Goal: Complete application form: Complete application form

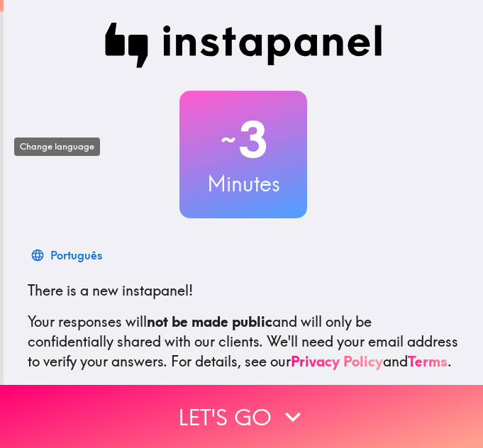
scroll to position [142, 0]
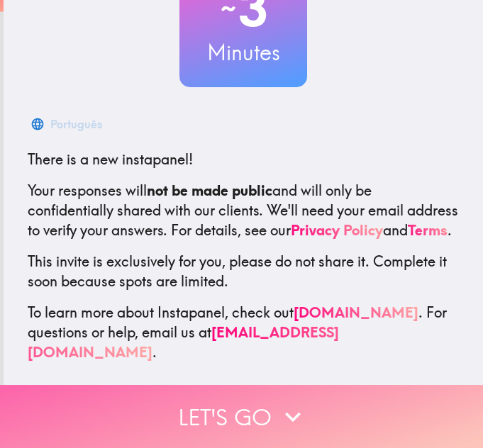
click at [239, 405] on button "Let's go" at bounding box center [241, 416] width 483 height 63
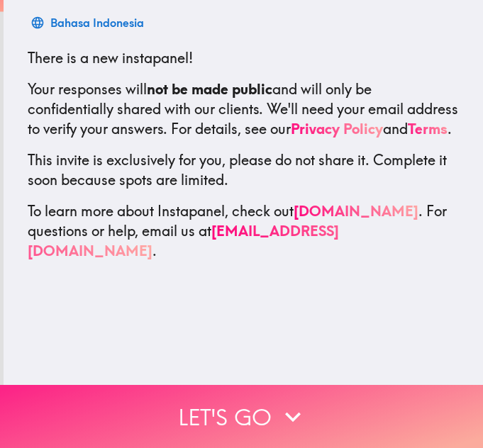
scroll to position [0, 0]
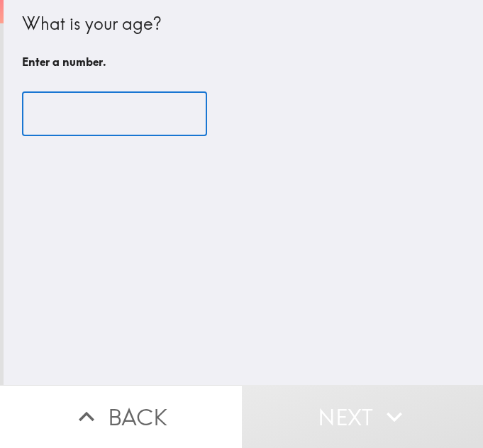
click at [87, 126] on input "number" at bounding box center [114, 114] width 185 height 44
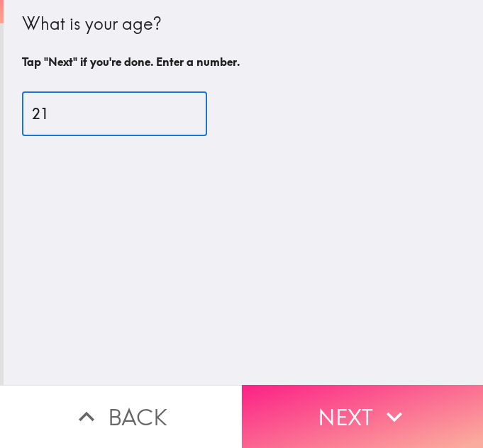
type input "21"
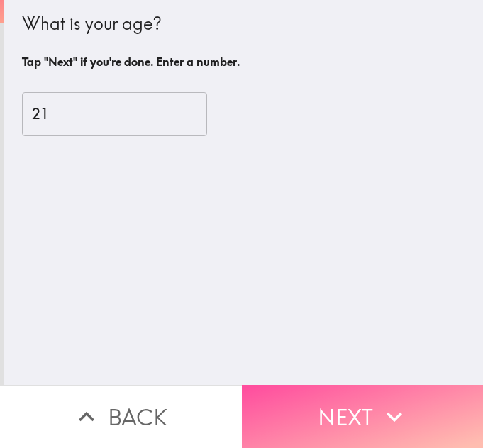
click at [357, 408] on button "Next" at bounding box center [363, 416] width 242 height 63
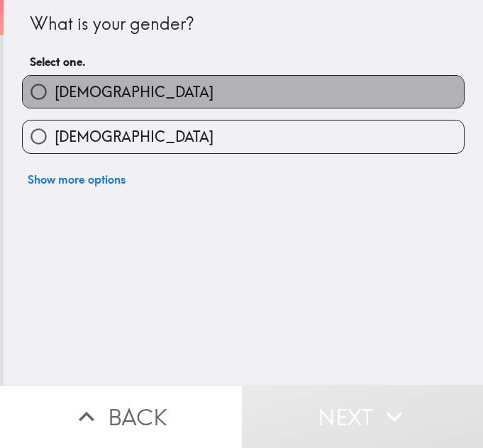
click at [68, 87] on span "[DEMOGRAPHIC_DATA]" at bounding box center [134, 92] width 159 height 20
click at [55, 87] on input "[DEMOGRAPHIC_DATA]" at bounding box center [39, 92] width 32 height 32
radio input "true"
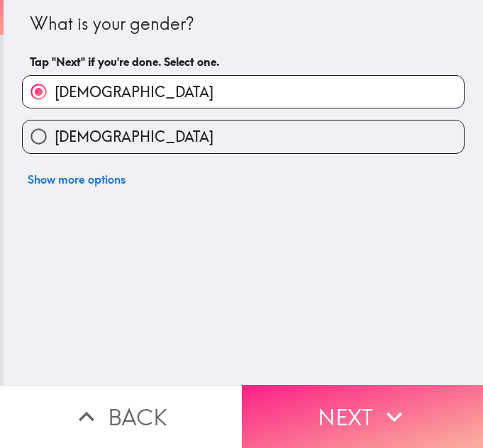
click at [371, 411] on button "Next" at bounding box center [363, 416] width 242 height 63
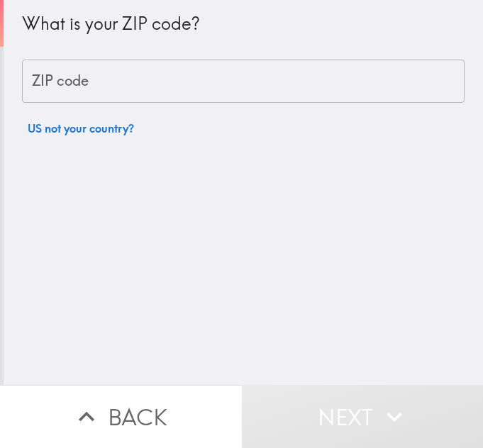
click at [123, 104] on div "What is your ZIP code? ZIP code ZIP code US not your country?" at bounding box center [243, 71] width 443 height 143
click at [126, 91] on input "ZIP code" at bounding box center [243, 82] width 443 height 44
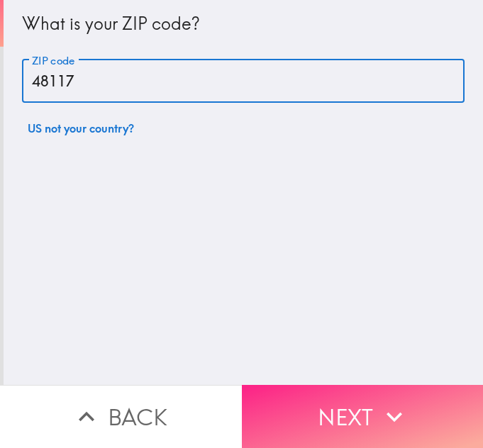
type input "48117"
click at [317, 385] on button "Next" at bounding box center [363, 416] width 242 height 63
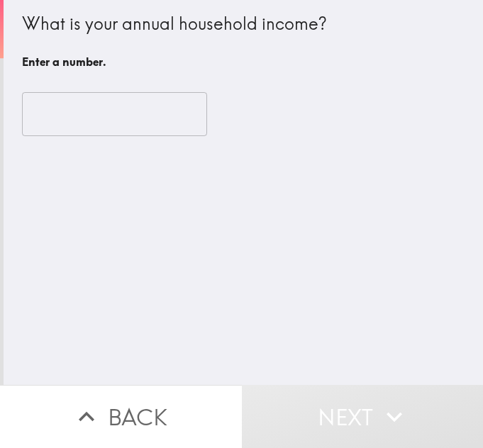
click at [115, 119] on input "number" at bounding box center [114, 114] width 185 height 44
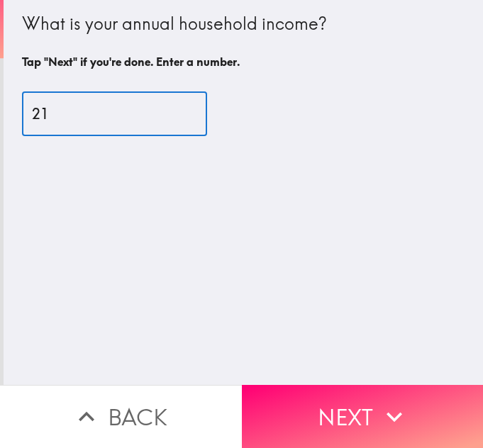
type input "2"
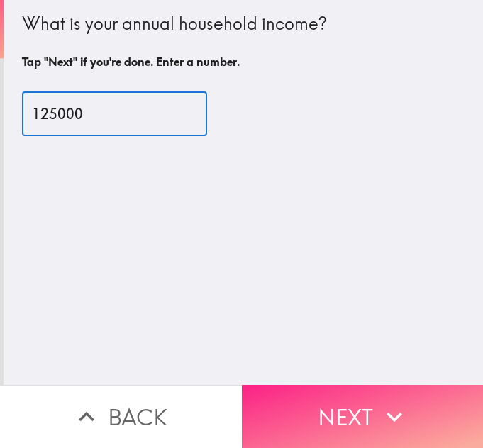
type input "125000"
click at [383, 430] on button "Next" at bounding box center [363, 416] width 242 height 63
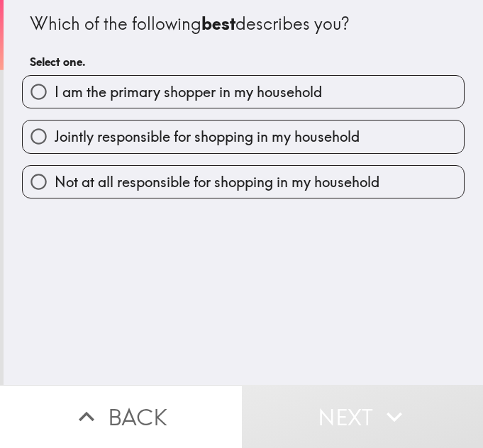
click at [149, 105] on label "I am the primary shopper in my household" at bounding box center [243, 92] width 441 height 32
click at [55, 105] on input "I am the primary shopper in my household" at bounding box center [39, 92] width 32 height 32
radio input "true"
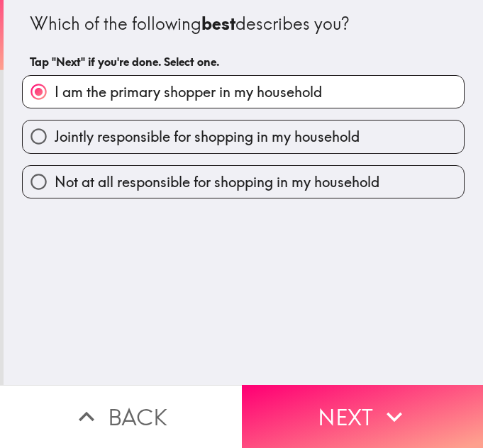
click at [161, 182] on span "Not at all responsible for shopping in my household" at bounding box center [217, 182] width 325 height 20
click at [55, 182] on input "Not at all responsible for shopping in my household" at bounding box center [39, 182] width 32 height 32
radio input "true"
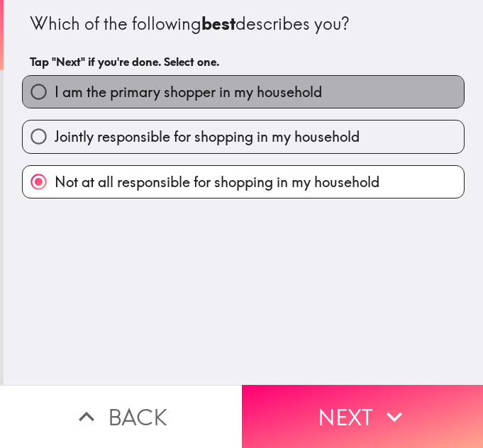
click at [173, 98] on span "I am the primary shopper in my household" at bounding box center [189, 92] width 268 height 20
click at [55, 98] on input "I am the primary shopper in my household" at bounding box center [39, 92] width 32 height 32
radio input "true"
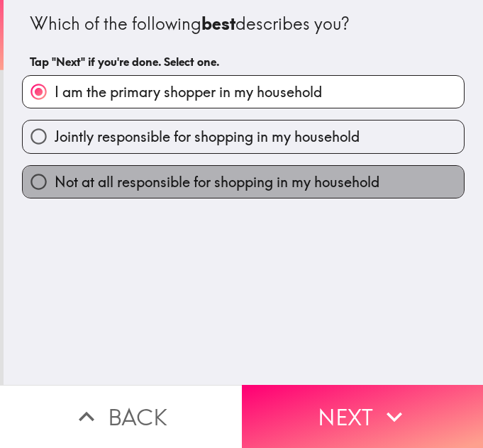
click at [177, 194] on label "Not at all responsible for shopping in my household" at bounding box center [243, 182] width 441 height 32
click at [55, 194] on input "Not at all responsible for shopping in my household" at bounding box center [39, 182] width 32 height 32
radio input "true"
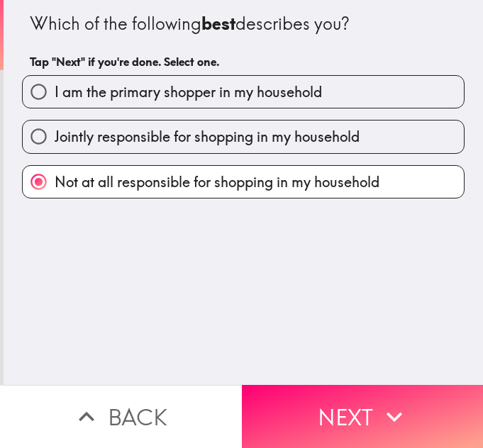
click at [358, 399] on button "Next" at bounding box center [363, 416] width 242 height 63
